Goal: Transaction & Acquisition: Book appointment/travel/reservation

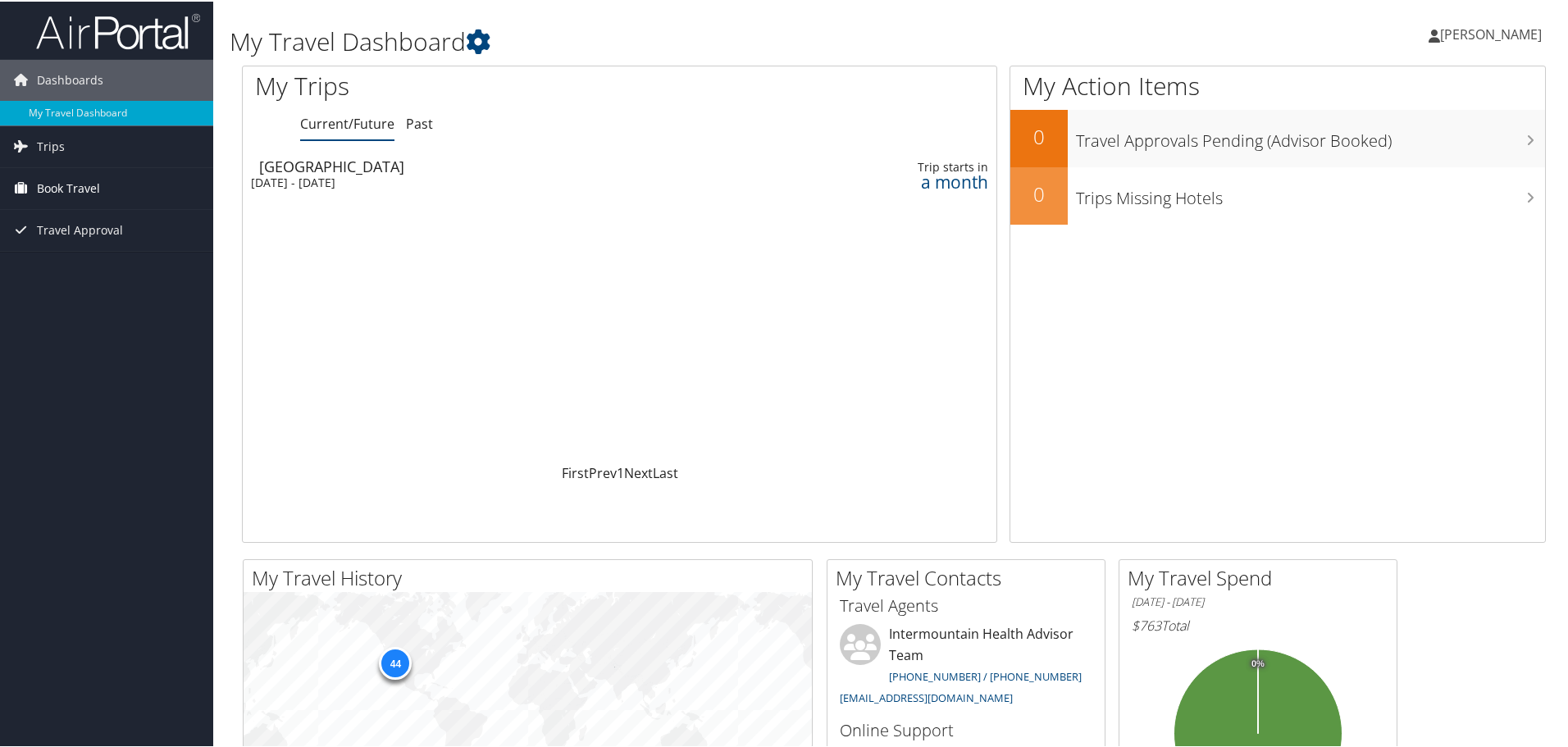
click at [66, 174] on span "Book Travel" at bounding box center [68, 187] width 63 height 41
click at [62, 275] on link "Book/Manage Online Trips" at bounding box center [106, 269] width 213 height 24
